Goal: Information Seeking & Learning: Learn about a topic

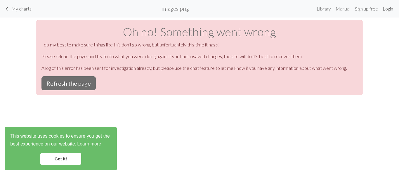
click at [386, 10] on link "Login" at bounding box center [387, 9] width 15 height 12
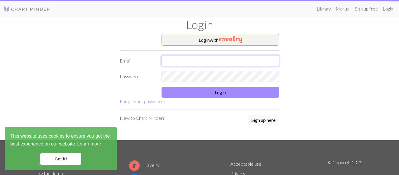
type input "[PERSON_NAME][EMAIL_ADDRESS][DOMAIN_NAME]"
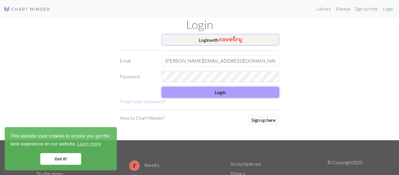
click at [234, 93] on button "Login" at bounding box center [221, 92] width 118 height 11
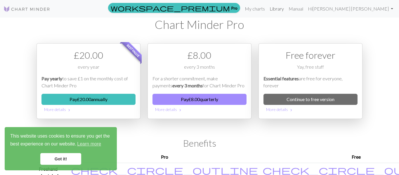
click at [286, 10] on link "Library" at bounding box center [276, 9] width 19 height 12
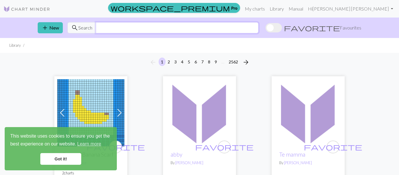
click at [111, 30] on input "text" at bounding box center [177, 27] width 163 height 11
type input "snail"
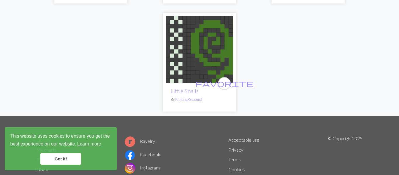
scroll to position [1953, 0]
